Goal: Download file/media

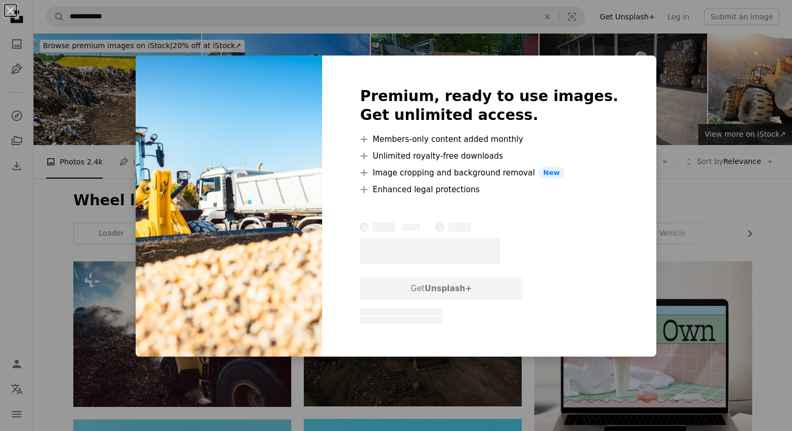
scroll to position [655, 0]
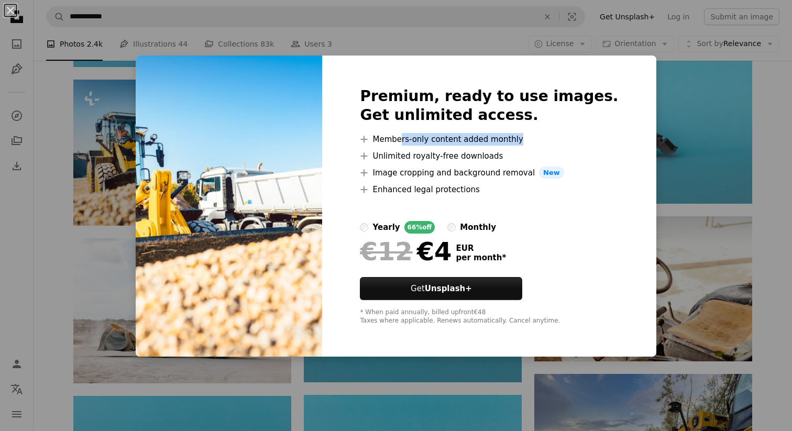
drag, startPoint x: 426, startPoint y: 138, endPoint x: 546, endPoint y: 145, distance: 120.2
click at [546, 145] on li "A plus sign Members-only content added monthly" at bounding box center [489, 139] width 258 height 13
click at [555, 258] on div "€12 €4 EUR per month *" at bounding box center [489, 251] width 258 height 27
click at [83, 146] on div "An X shape Premium, ready to use images. Get unlimited access. A plus sign Memb…" at bounding box center [396, 215] width 792 height 431
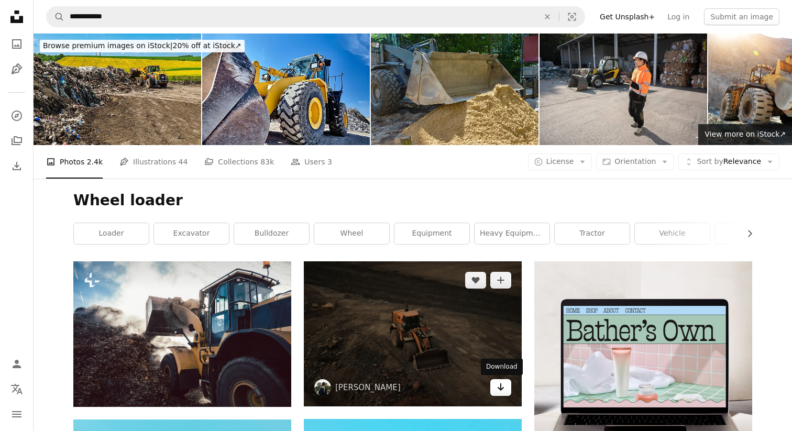
click at [502, 389] on icon "Arrow pointing down" at bounding box center [501, 387] width 8 height 13
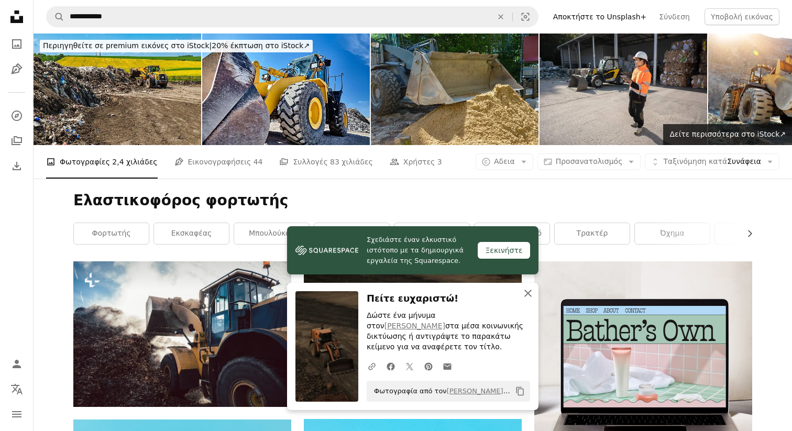
click at [527, 300] on icon "An X shape" at bounding box center [528, 293] width 13 height 13
